Goal: Task Accomplishment & Management: Use online tool/utility

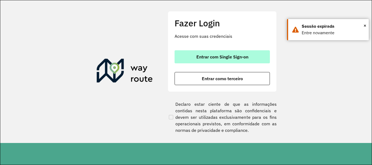
click at [248, 59] on button "Entrar com Single Sign-on" at bounding box center [221, 56] width 95 height 13
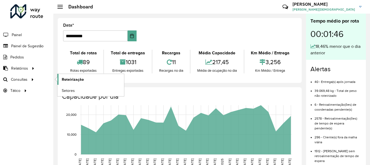
click at [76, 80] on span "Roteirização" at bounding box center [73, 80] width 22 height 6
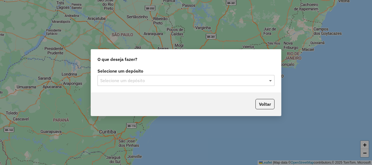
click at [270, 82] on span at bounding box center [270, 80] width 7 height 7
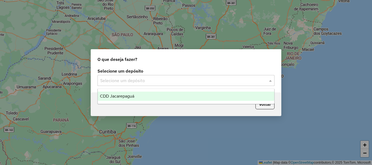
click at [129, 95] on span "CDD Jacarepaguá" at bounding box center [117, 96] width 34 height 5
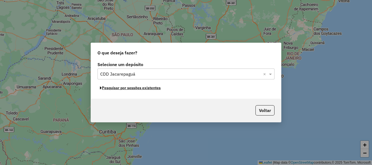
click at [142, 88] on button "Pesquisar por sessões existentes" at bounding box center [130, 88] width 66 height 8
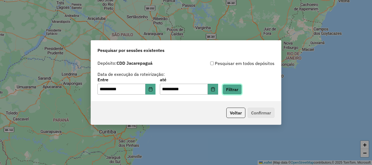
click at [239, 88] on button "Filtrar" at bounding box center [231, 89] width 19 height 10
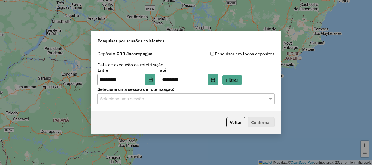
click at [199, 97] on input "text" at bounding box center [180, 99] width 161 height 7
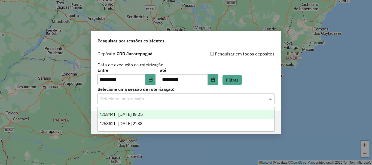
click at [143, 115] on span "1258441 - 03/09/2025 19:05" at bounding box center [121, 114] width 43 height 5
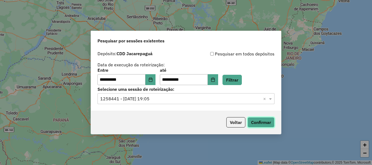
click at [261, 123] on button "Confirmar" at bounding box center [260, 122] width 27 height 10
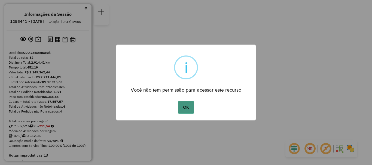
drag, startPoint x: 177, startPoint y: 111, endPoint x: 182, endPoint y: 109, distance: 5.2
click at [177, 111] on div "OK No Cancel" at bounding box center [185, 107] width 139 height 15
click at [182, 110] on button "OK" at bounding box center [186, 107] width 16 height 13
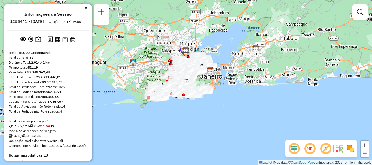
click at [313, 147] on em at bounding box center [309, 148] width 13 height 13
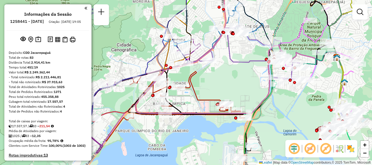
drag, startPoint x: 242, startPoint y: 118, endPoint x: 181, endPoint y: 100, distance: 64.0
click at [190, 88] on icon at bounding box center [174, 105] width 139 height 73
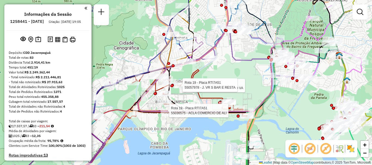
select select "**********"
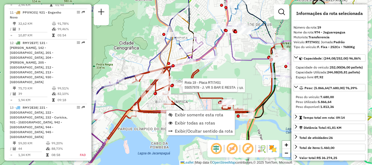
scroll to position [837, 0]
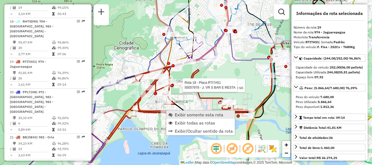
click at [177, 115] on span "Exibir somente esta rota" at bounding box center [199, 115] width 48 height 4
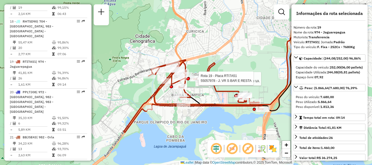
drag, startPoint x: 159, startPoint y: 92, endPoint x: 210, endPoint y: 97, distance: 51.9
click at [215, 94] on icon at bounding box center [193, 96] width 139 height 73
click at [256, 32] on div "Rota 19 - Placa RTI7A51 55033716 - MEAT4YOU COMERCIO VA Rota 19 - Placa RTI7A51…" at bounding box center [186, 82] width 372 height 165
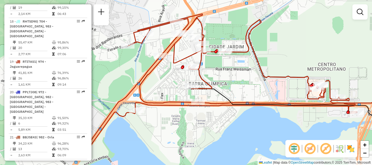
drag, startPoint x: 270, startPoint y: 116, endPoint x: 284, endPoint y: 89, distance: 30.7
click at [285, 90] on div "Janela de atendimento Grade de atendimento Capacidade Transportadoras Veículos …" at bounding box center [186, 82] width 372 height 165
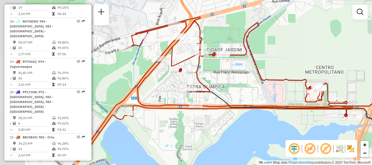
drag, startPoint x: 254, startPoint y: 55, endPoint x: 284, endPoint y: 57, distance: 29.2
click at [284, 57] on div "Janela de atendimento Grade de atendimento Capacidade Transportadoras Veículos …" at bounding box center [186, 82] width 372 height 165
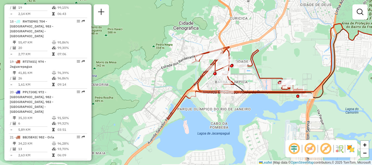
drag, startPoint x: 292, startPoint y: 51, endPoint x: 279, endPoint y: 60, distance: 16.0
click at [279, 60] on div "Janela de atendimento Grade de atendimento Capacidade Transportadoras Veículos …" at bounding box center [186, 82] width 372 height 165
